Goal: Information Seeking & Learning: Check status

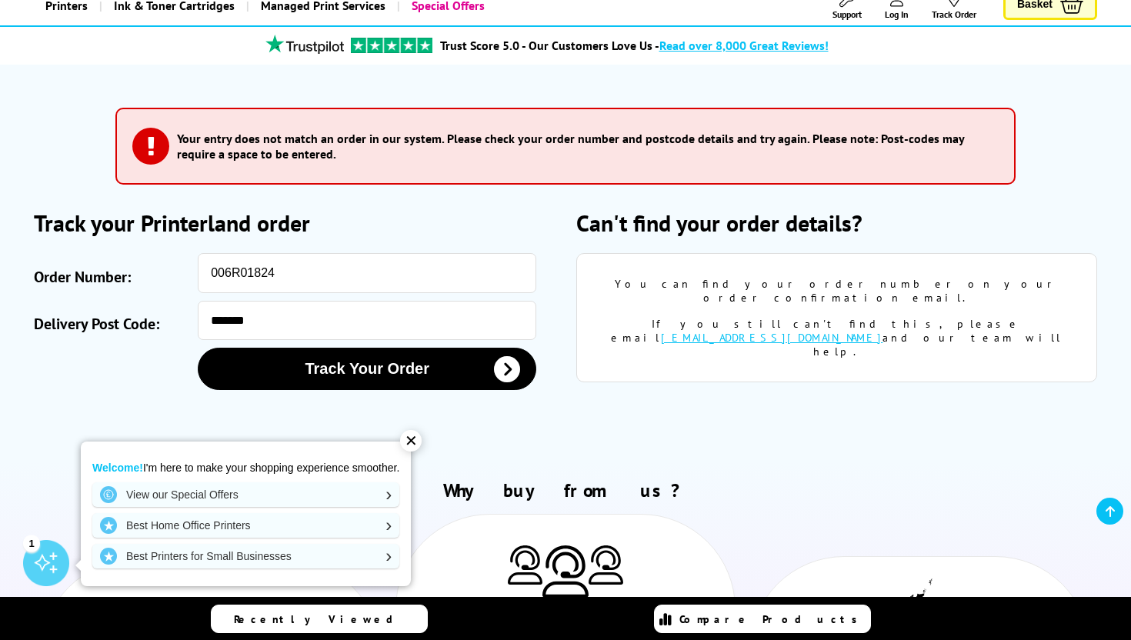
scroll to position [108, 0]
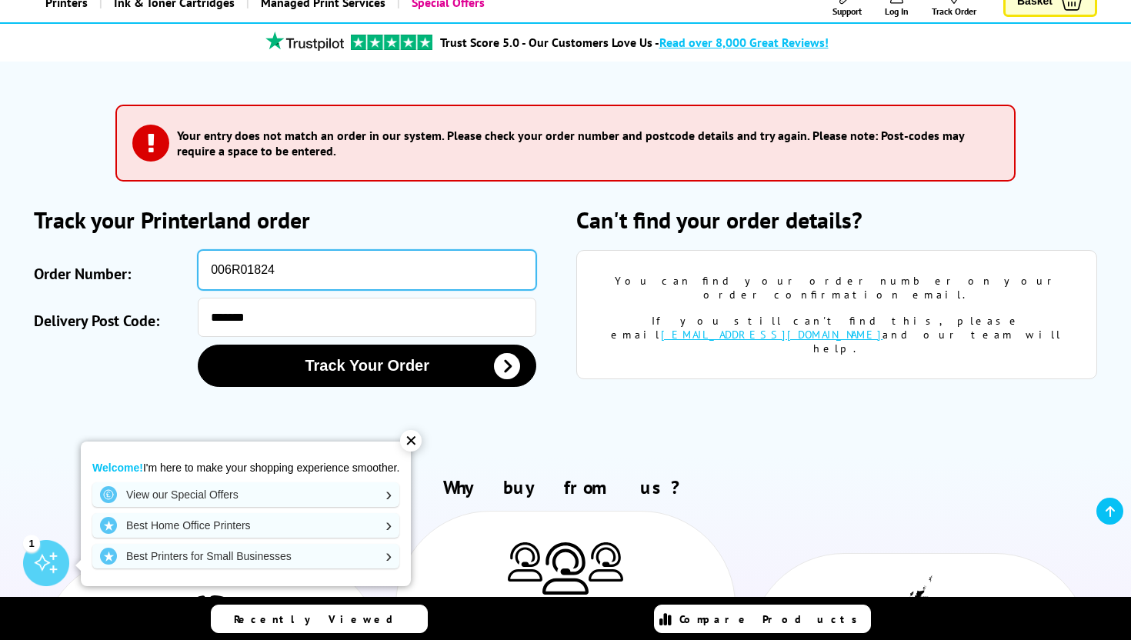
click at [237, 282] on input "006R01824" at bounding box center [367, 270] width 338 height 40
paste input "SOA2974959"
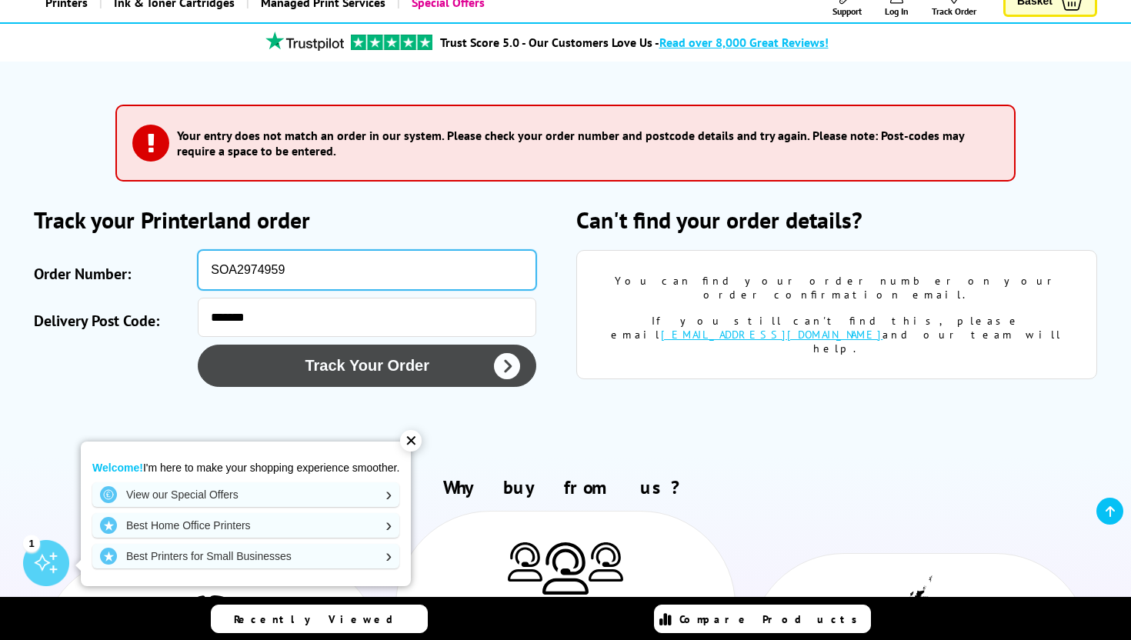
type input "SOA2974959"
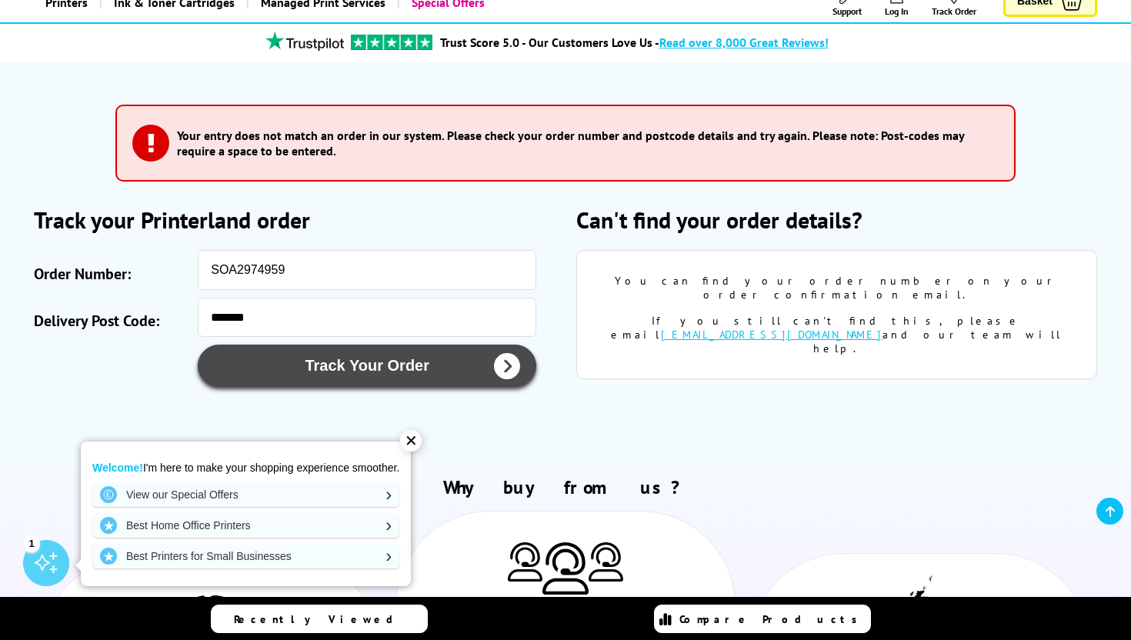
click at [285, 365] on button "Track Your Order" at bounding box center [367, 366] width 338 height 42
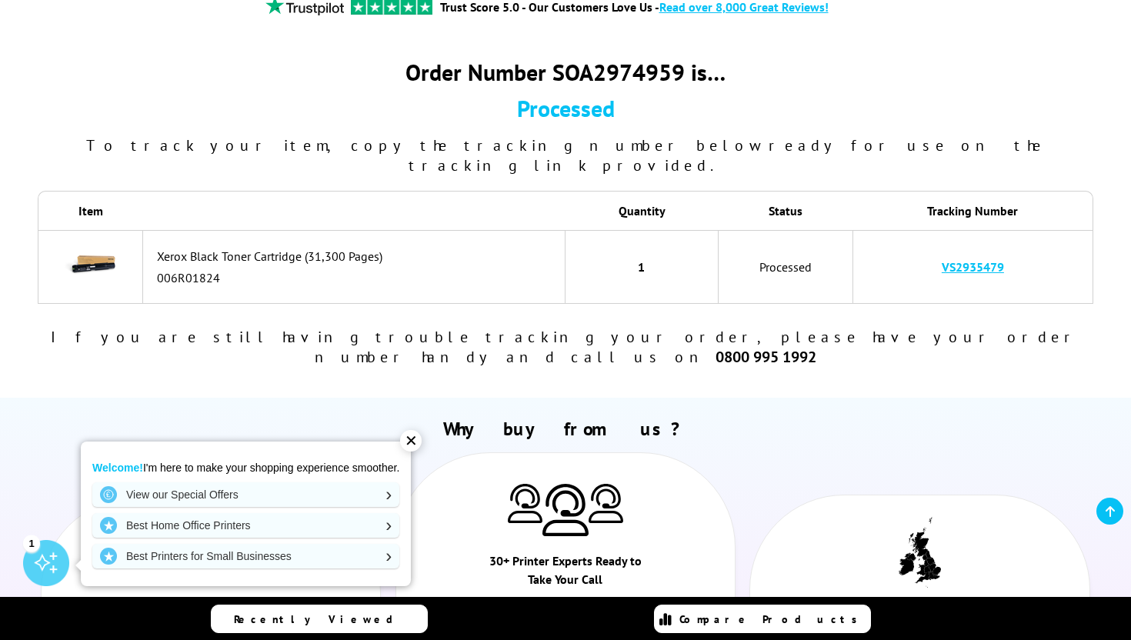
scroll to position [149, 0]
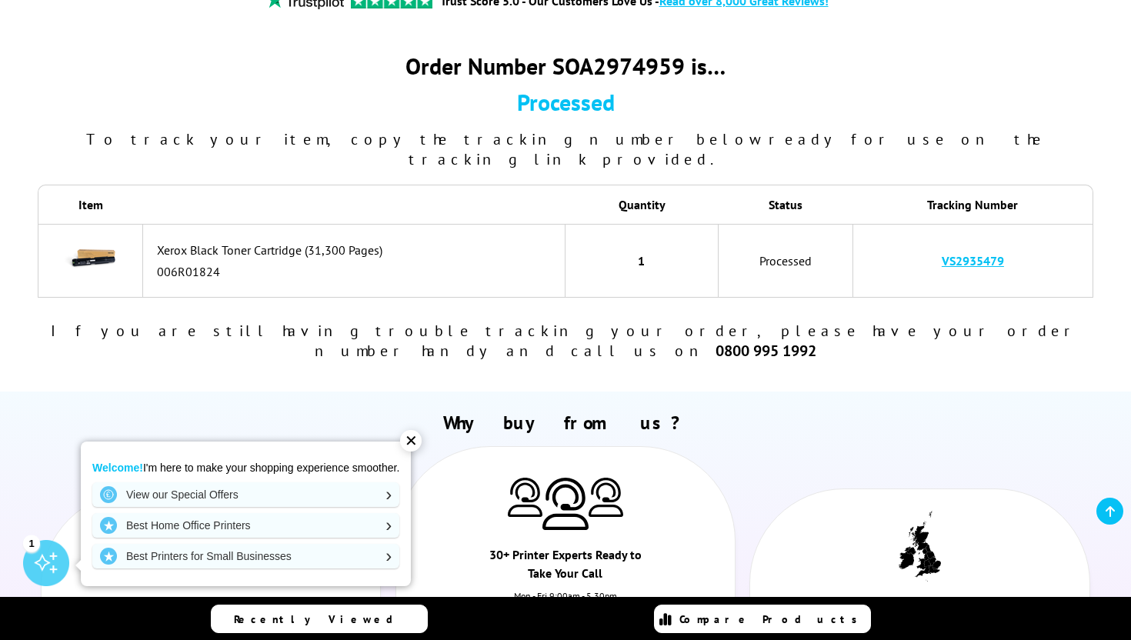
click at [983, 253] on link "VS2935479" at bounding box center [973, 260] width 62 height 15
drag, startPoint x: 1013, startPoint y: 242, endPoint x: 926, endPoint y: 242, distance: 86.9
click at [926, 242] on td "VS2935479" at bounding box center [973, 261] width 241 height 74
copy link "VS2935479"
drag, startPoint x: 407, startPoint y: 229, endPoint x: 158, endPoint y: 235, distance: 249.3
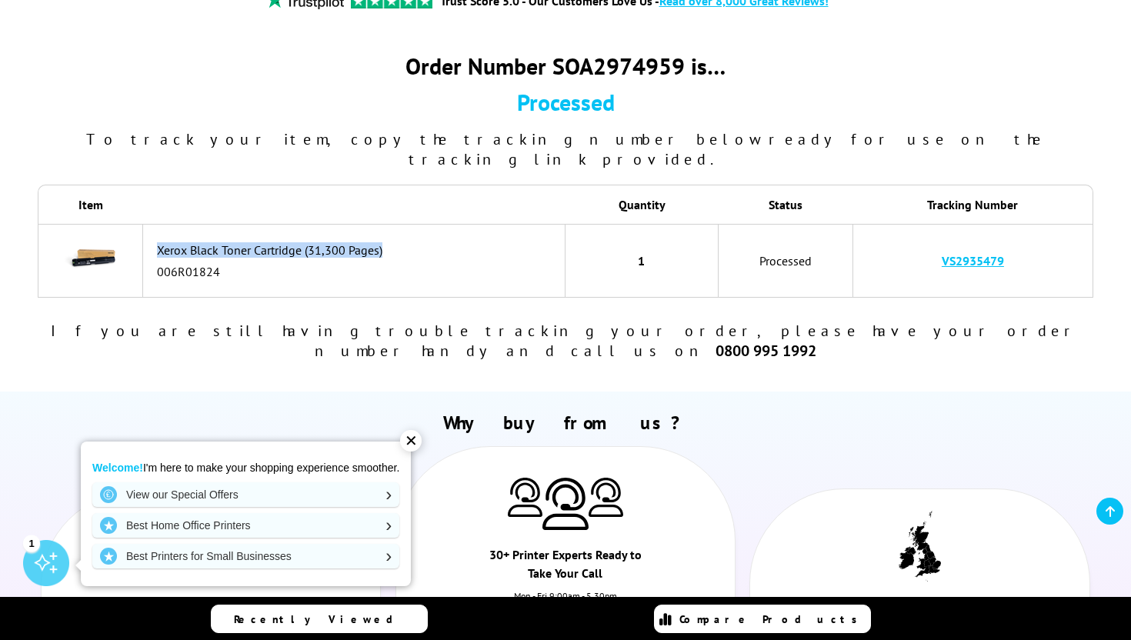
click at [158, 242] on div "Xerox Black Toner Cartridge (31,300 Pages)" at bounding box center [357, 249] width 400 height 15
drag, startPoint x: 225, startPoint y: 258, endPoint x: 150, endPoint y: 232, distance: 79.1
click at [150, 232] on td "Xerox Black Toner Cartridge (31,300 Pages) 006R01824" at bounding box center [354, 261] width 422 height 74
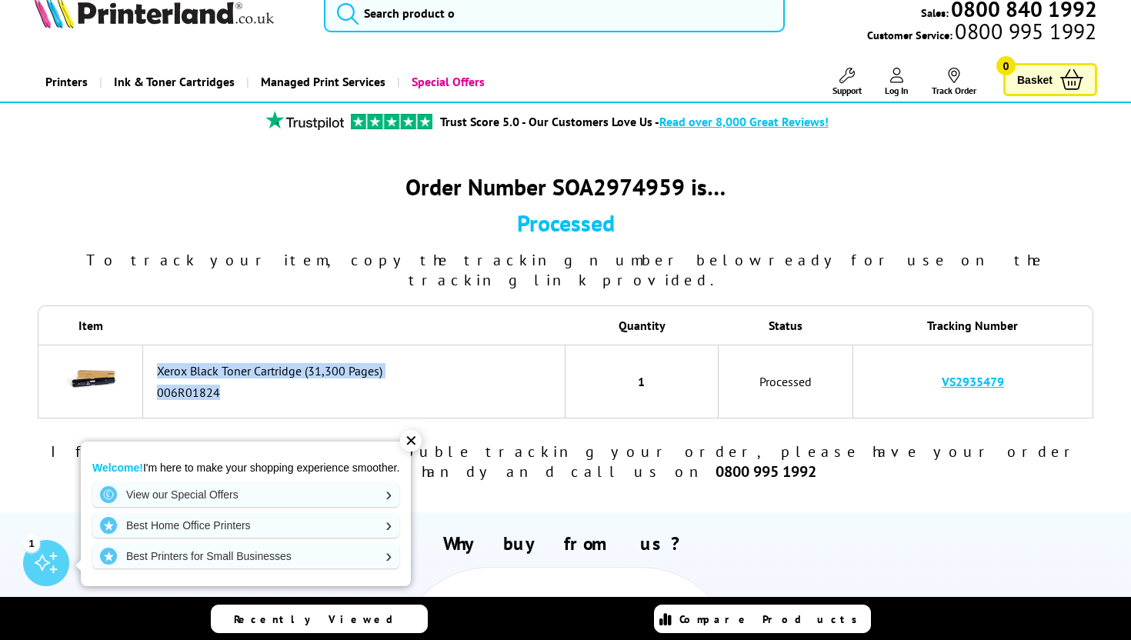
scroll to position [25, 0]
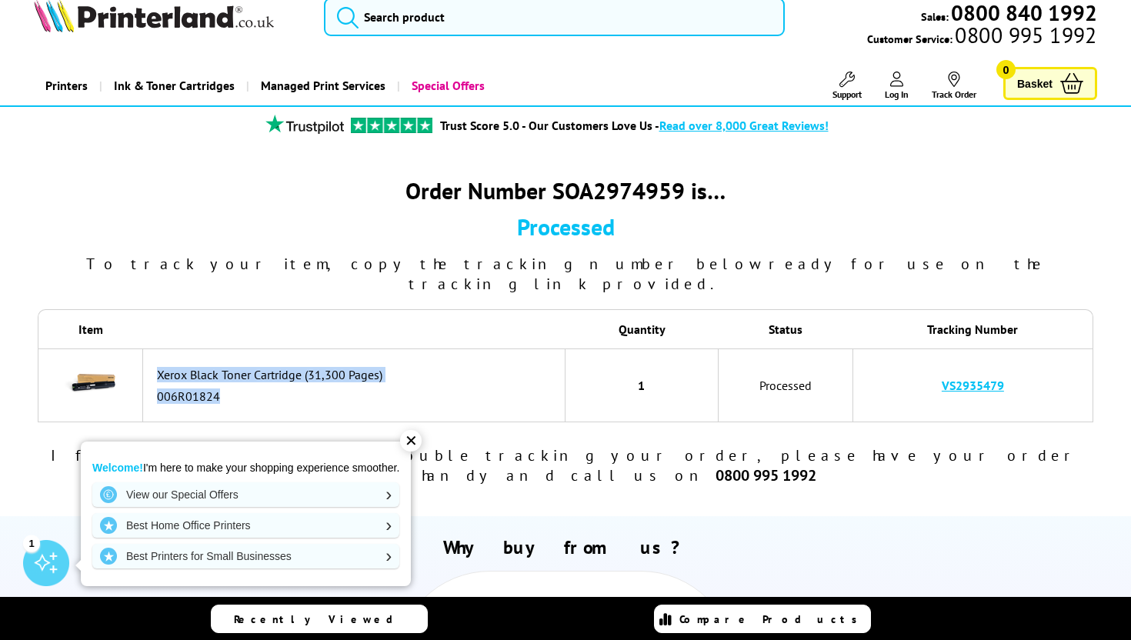
drag, startPoint x: 556, startPoint y: 196, endPoint x: 685, endPoint y: 197, distance: 129.2
click at [685, 197] on div "Order Number SOA2974959 is…" at bounding box center [565, 190] width 1055 height 30
copy div "SOA2974959"
